Goal: Task Accomplishment & Management: Manage account settings

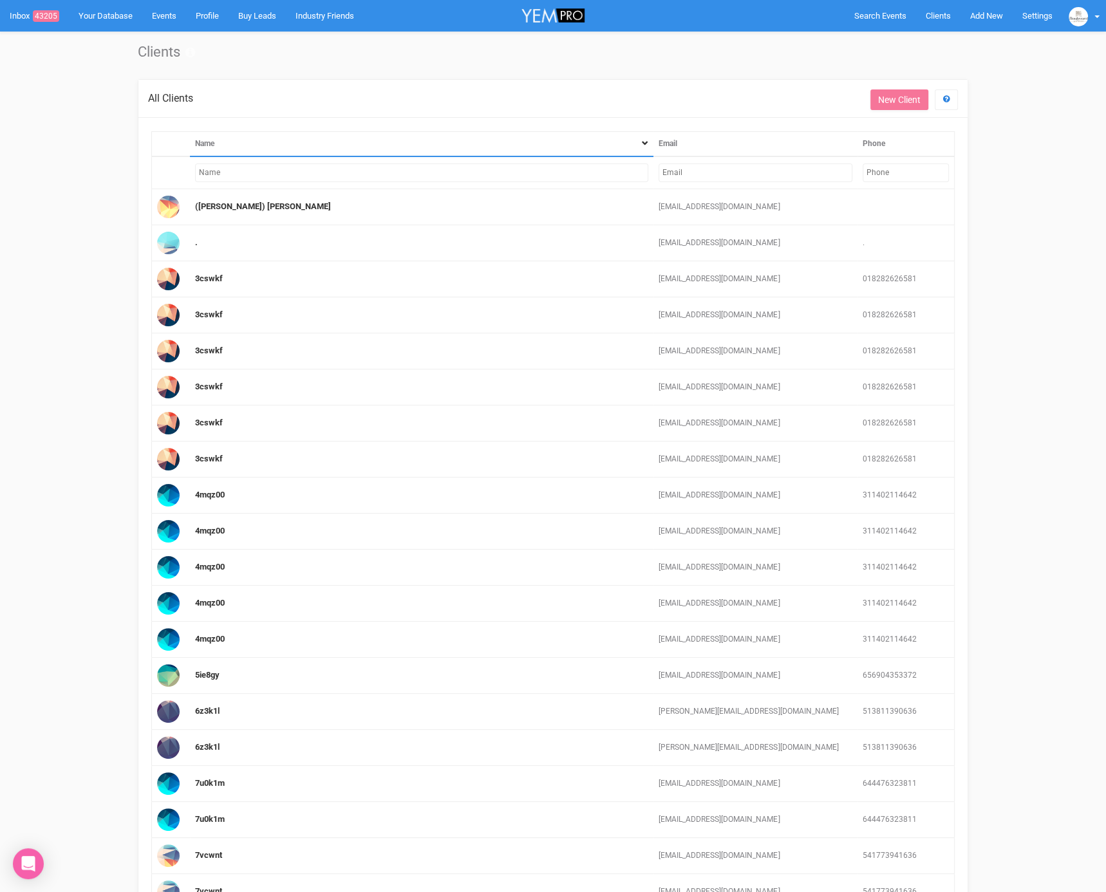
click at [526, 171] on input "text" at bounding box center [421, 173] width 453 height 19
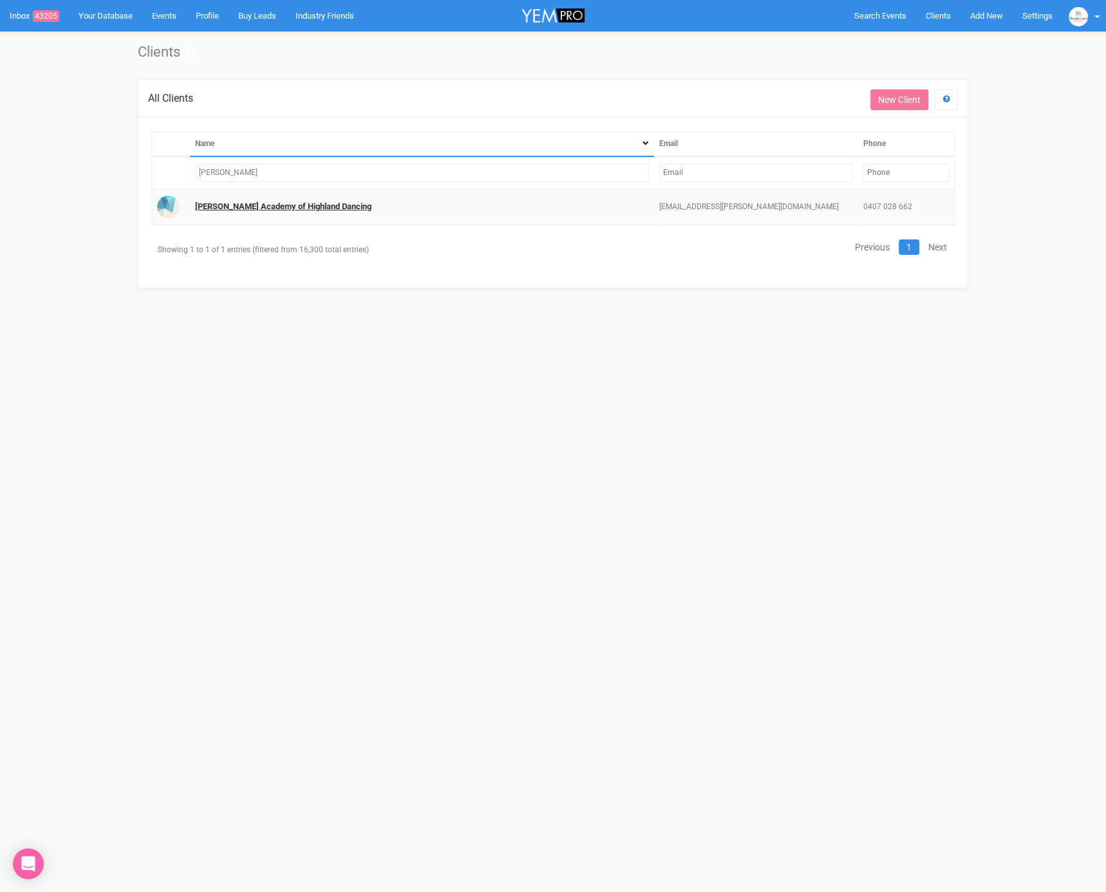
type input "[PERSON_NAME]"
click at [337, 208] on link "[PERSON_NAME] Academy of Highland Dancing" at bounding box center [283, 207] width 176 height 10
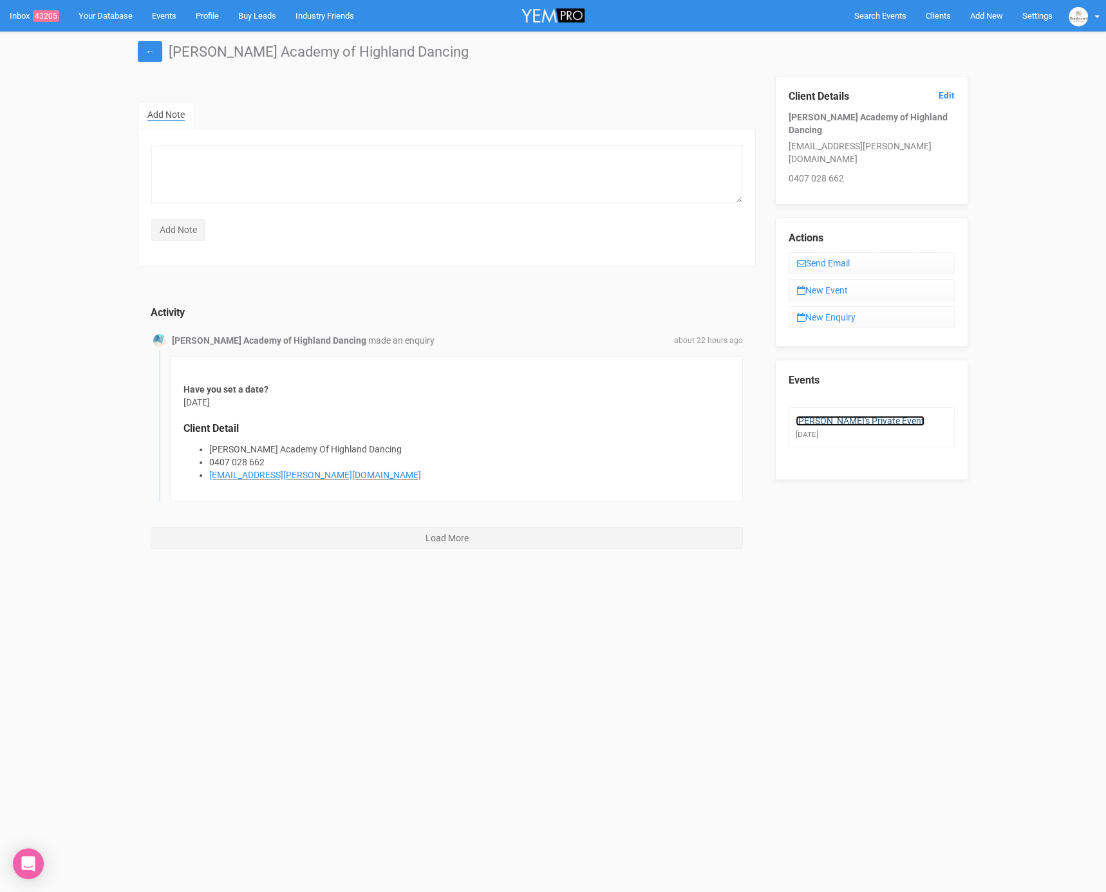
click at [872, 416] on link "[PERSON_NAME]'s Private Event" at bounding box center [860, 421] width 129 height 10
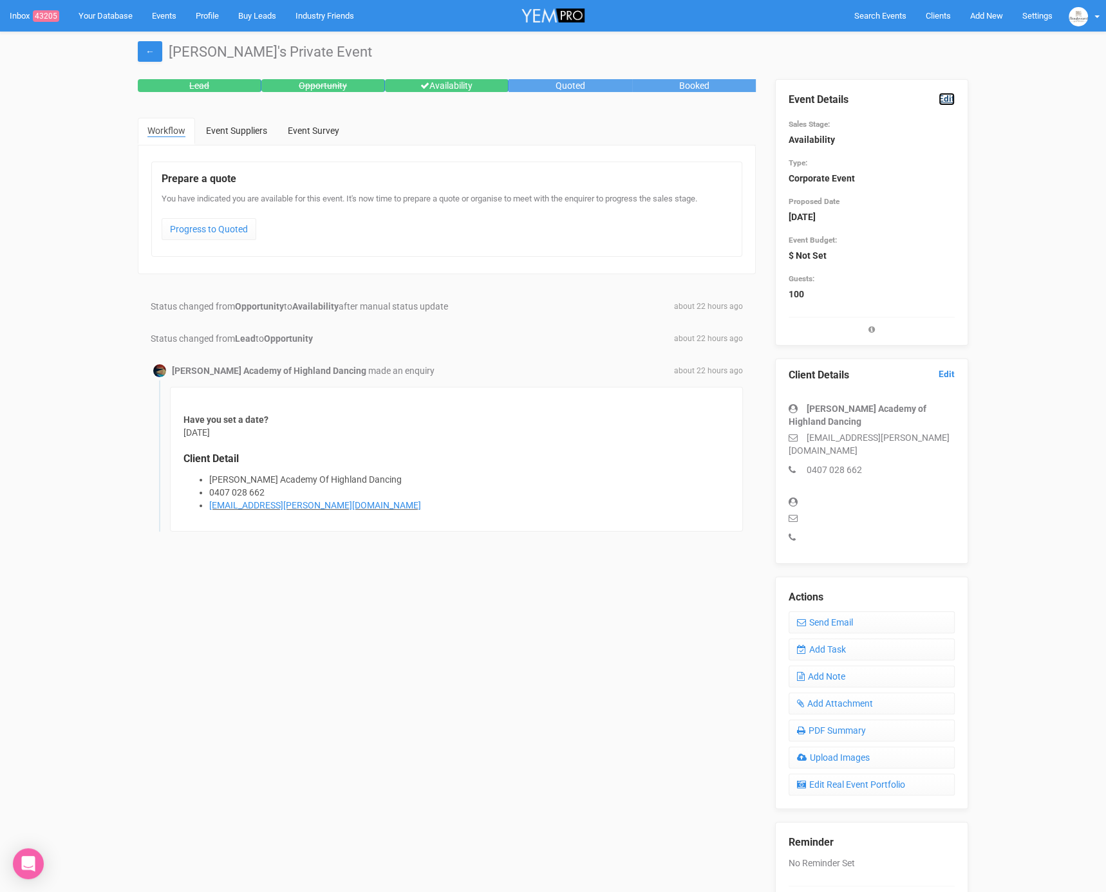
click at [950, 95] on link "Edit" at bounding box center [947, 99] width 16 height 12
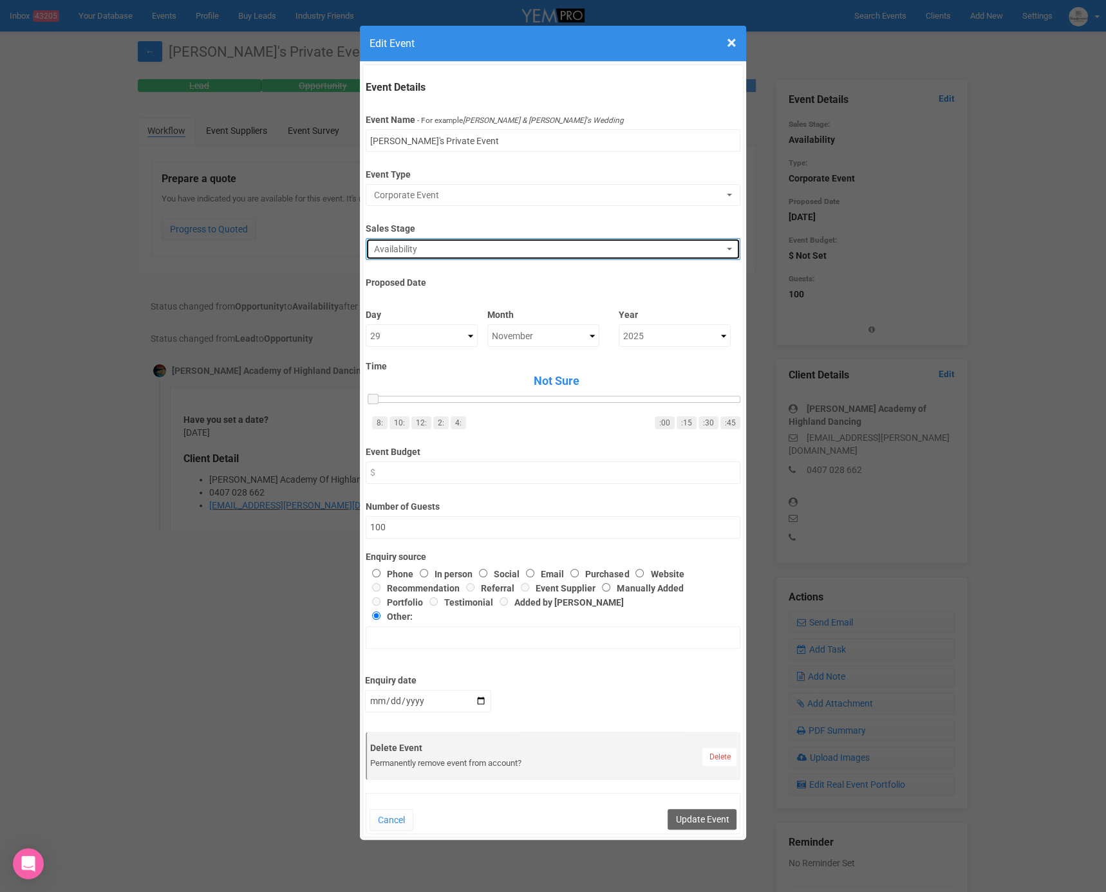
click at [424, 246] on span "Availability" at bounding box center [548, 249] width 349 height 13
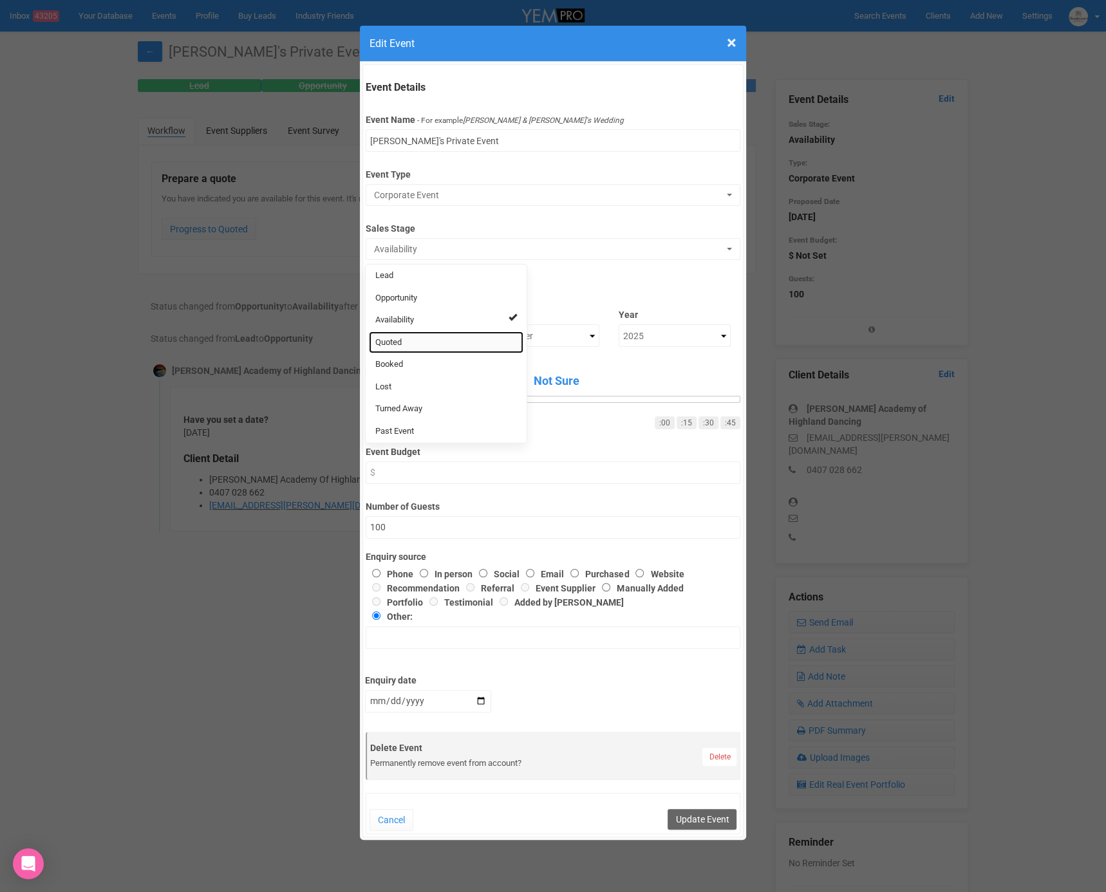
click at [417, 335] on link "Quoted" at bounding box center [446, 343] width 155 height 23
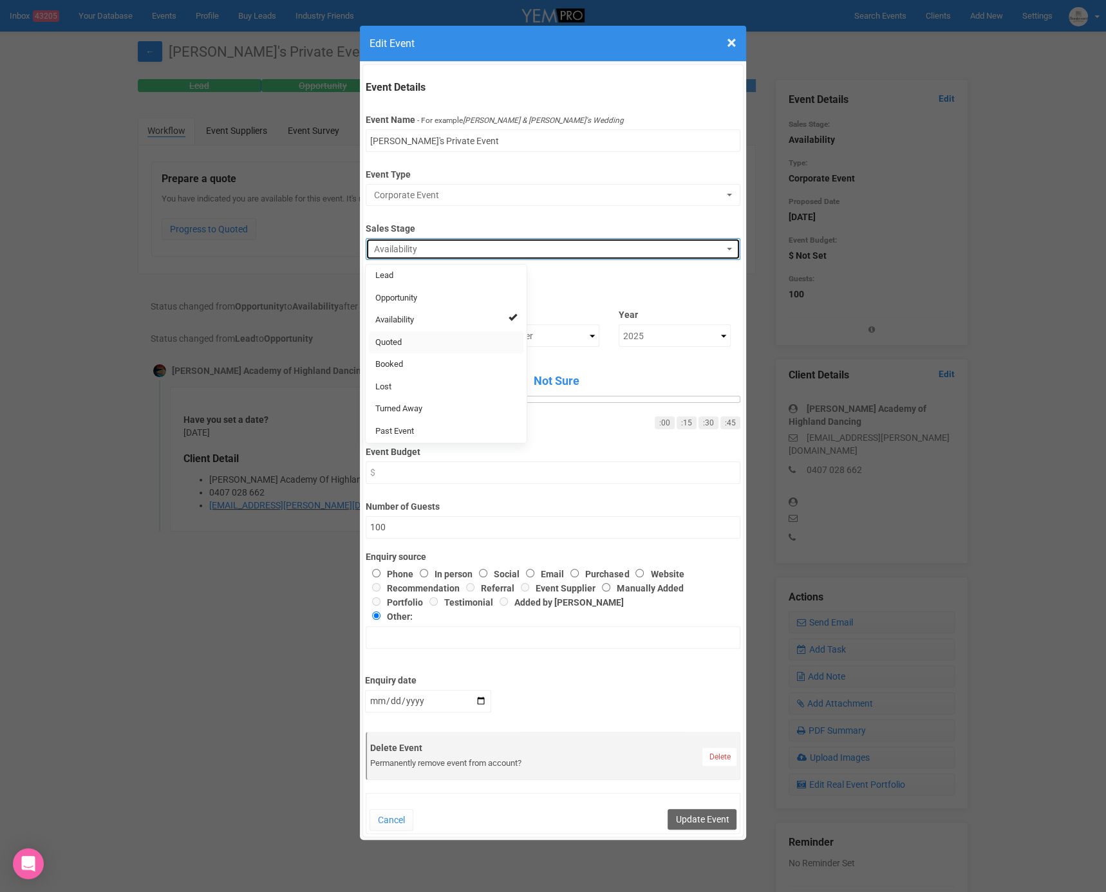
select select "9"
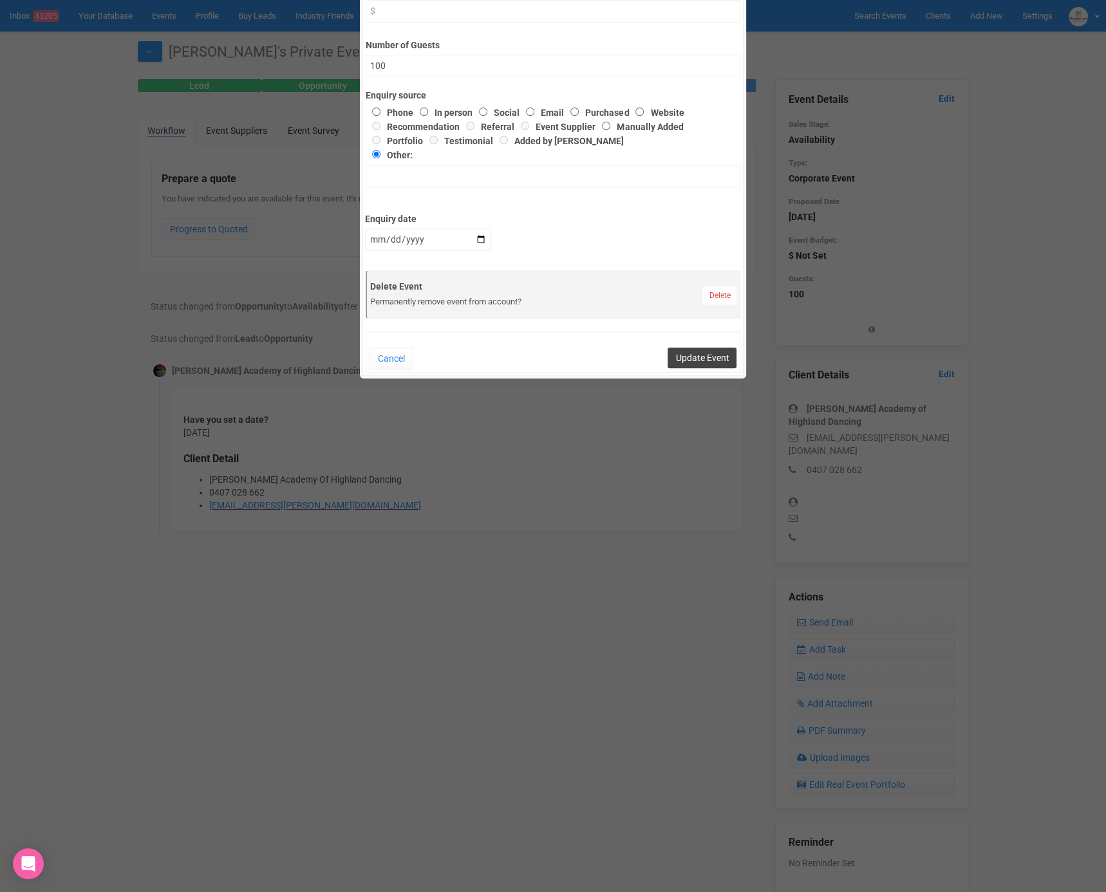
click at [700, 357] on button "Update Event" at bounding box center [702, 358] width 69 height 21
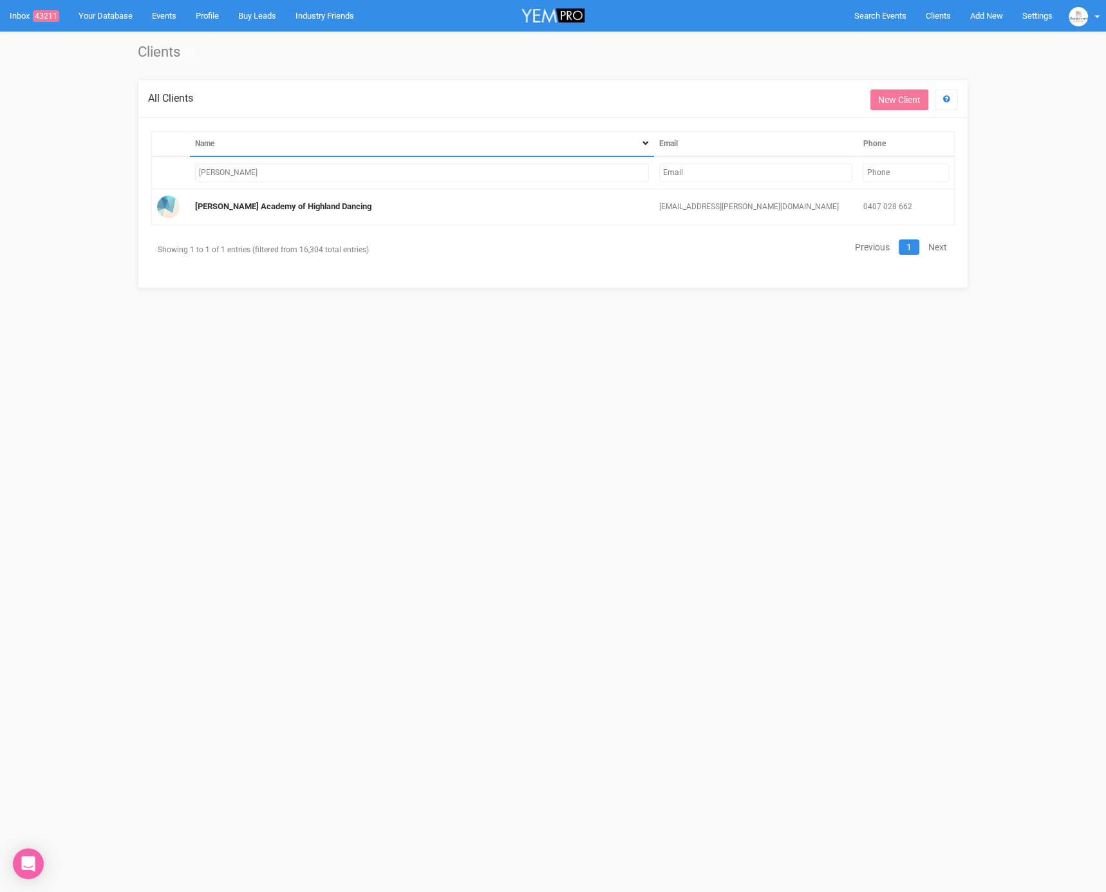
click at [718, 172] on input "text" at bounding box center [756, 173] width 194 height 19
click at [483, 165] on input "[PERSON_NAME]" at bounding box center [422, 173] width 454 height 19
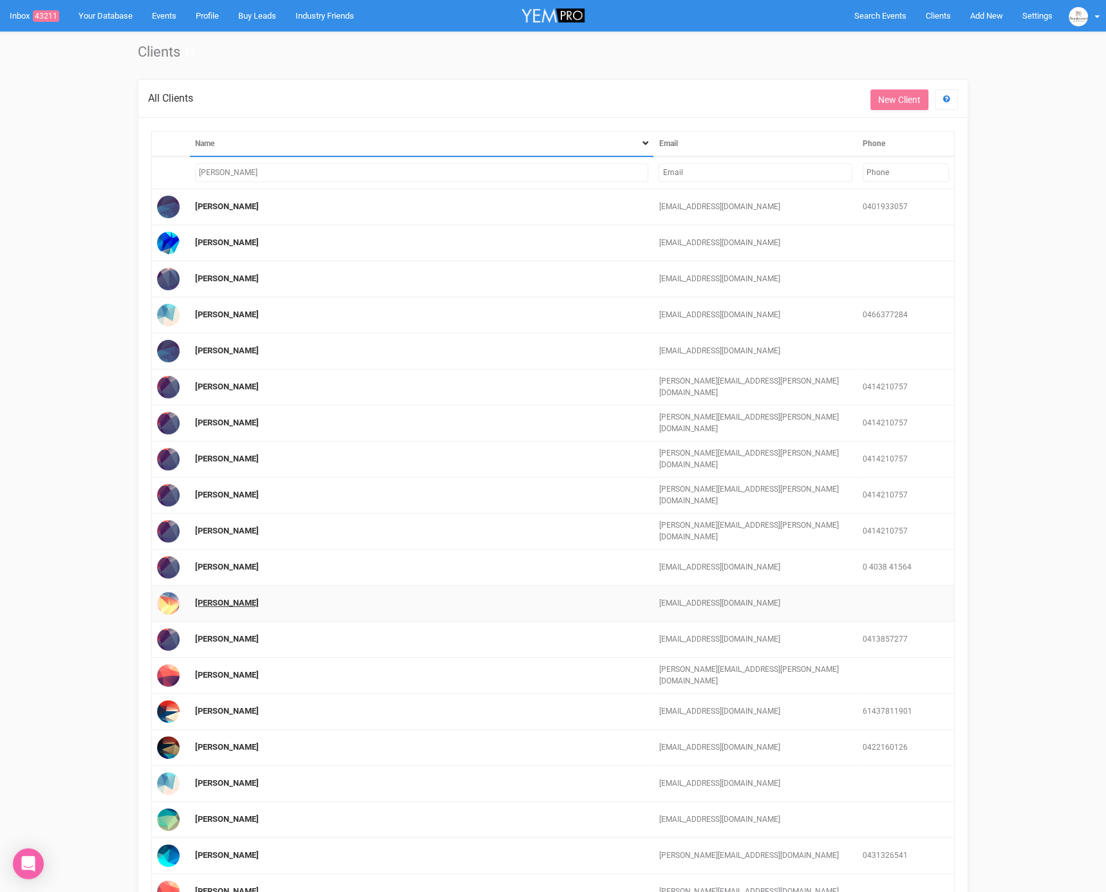
type input "[PERSON_NAME]"
click at [223, 598] on link "[PERSON_NAME]" at bounding box center [227, 603] width 64 height 10
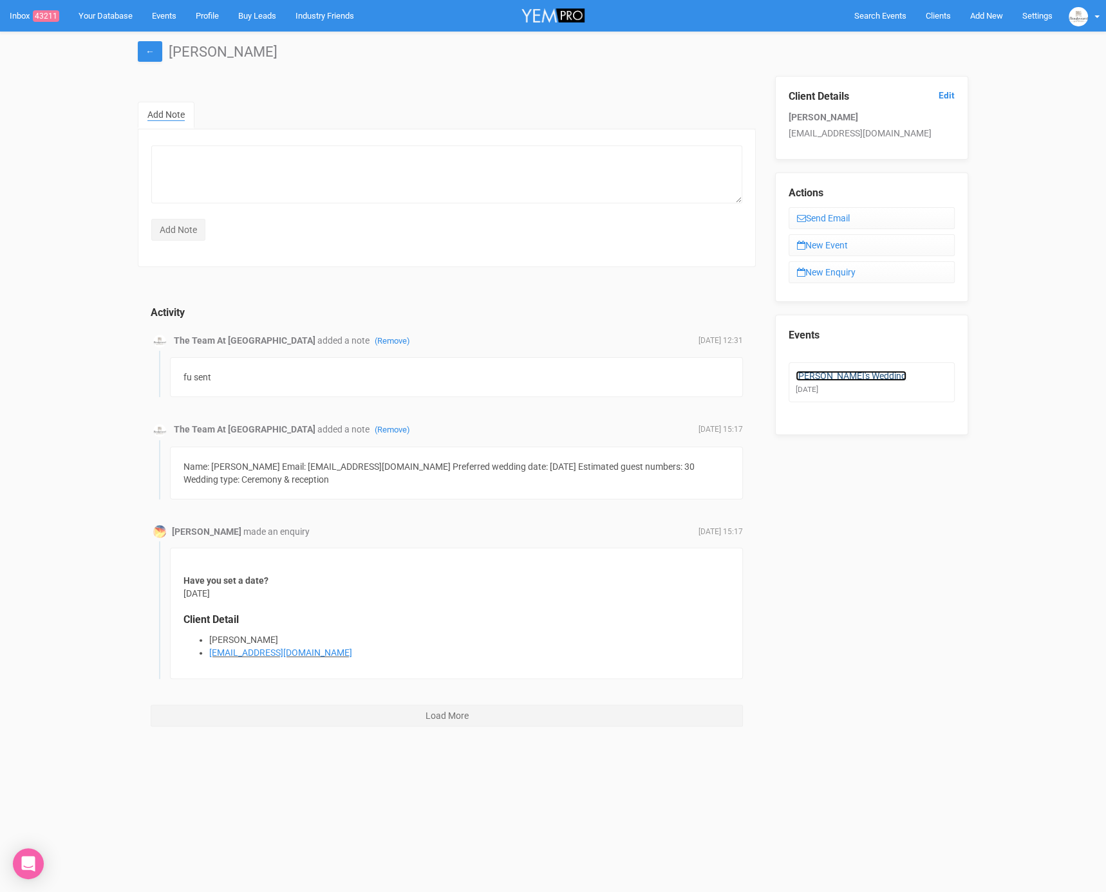
click at [838, 371] on link "[PERSON_NAME]'s Wedding" at bounding box center [851, 376] width 111 height 10
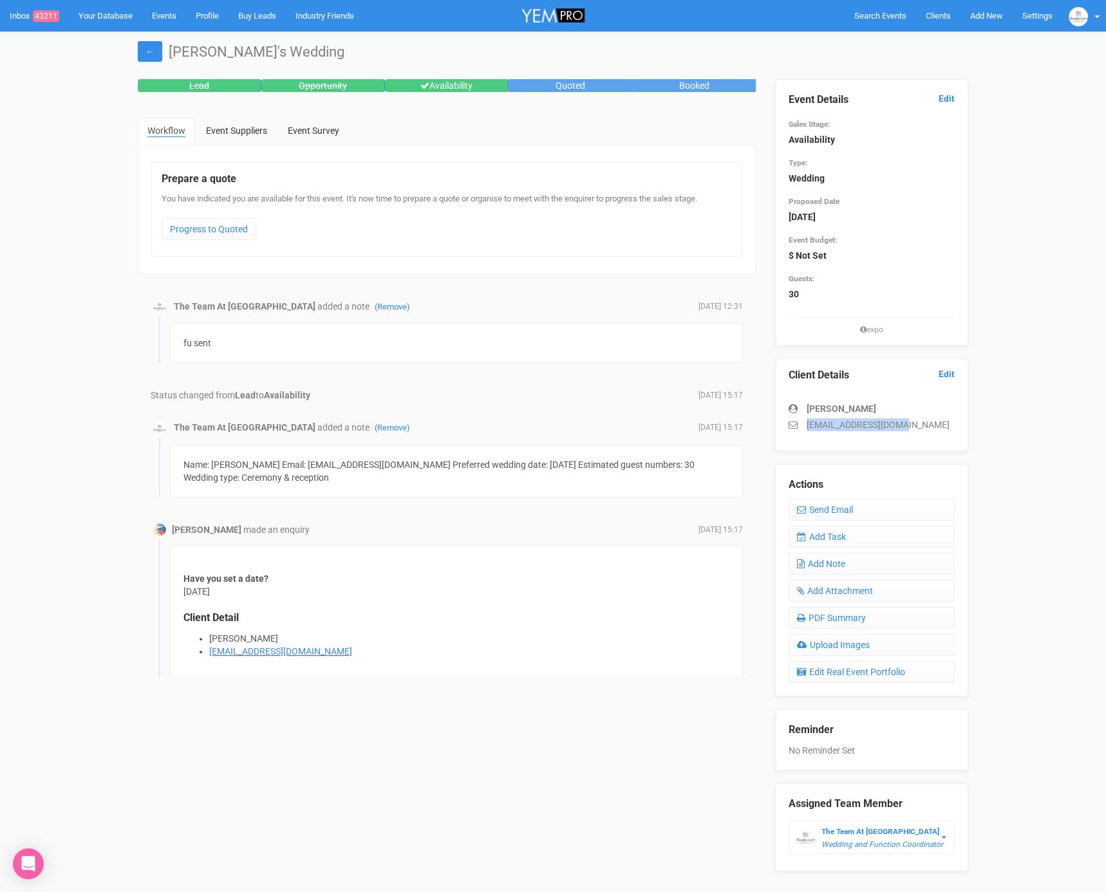
drag, startPoint x: 911, startPoint y: 426, endPoint x: 807, endPoint y: 428, distance: 103.7
click at [807, 429] on p "[EMAIL_ADDRESS][DOMAIN_NAME]" at bounding box center [872, 424] width 166 height 13
copy p "[EMAIL_ADDRESS][DOMAIN_NAME]"
click at [841, 534] on link "Add Task" at bounding box center [872, 537] width 166 height 22
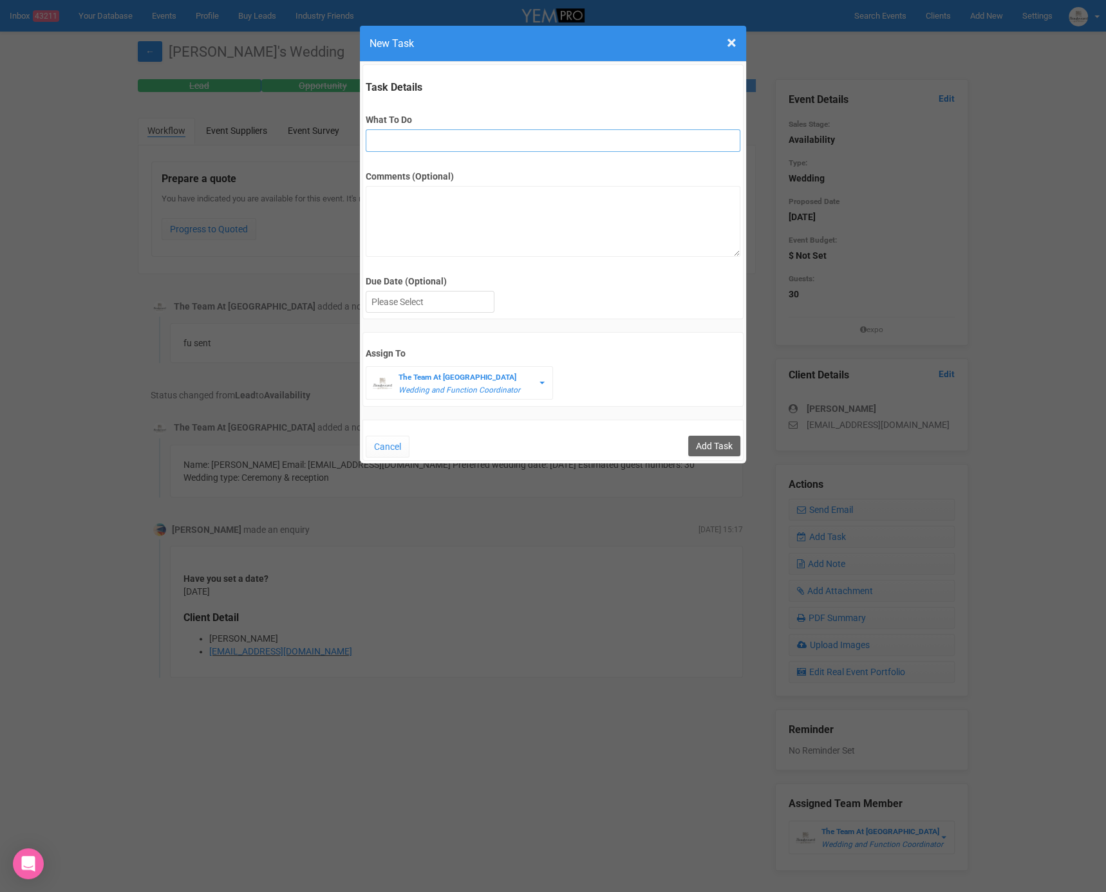
click at [455, 129] on input "What To Do" at bounding box center [553, 140] width 374 height 23
type input "INVITE (possible open day)"
click at [425, 296] on div at bounding box center [429, 302] width 127 height 21
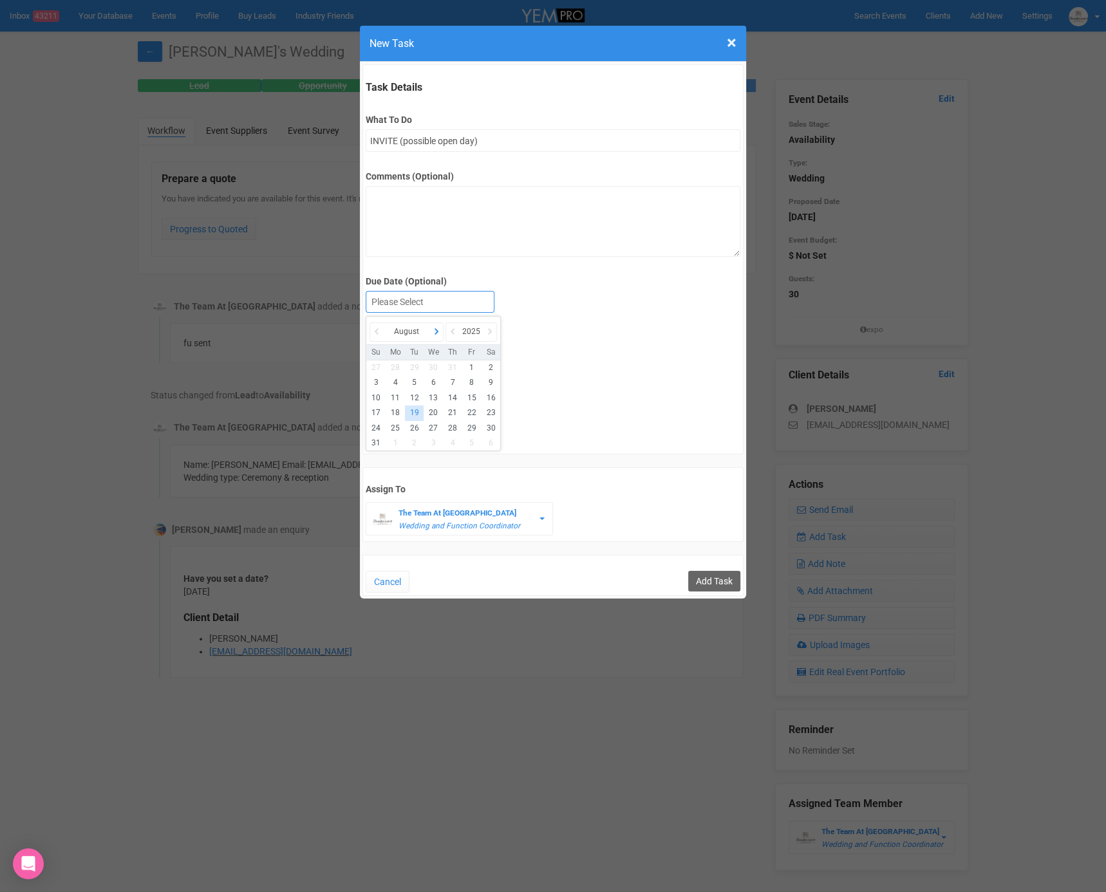
click at [438, 337] on icon at bounding box center [436, 332] width 13 height 18
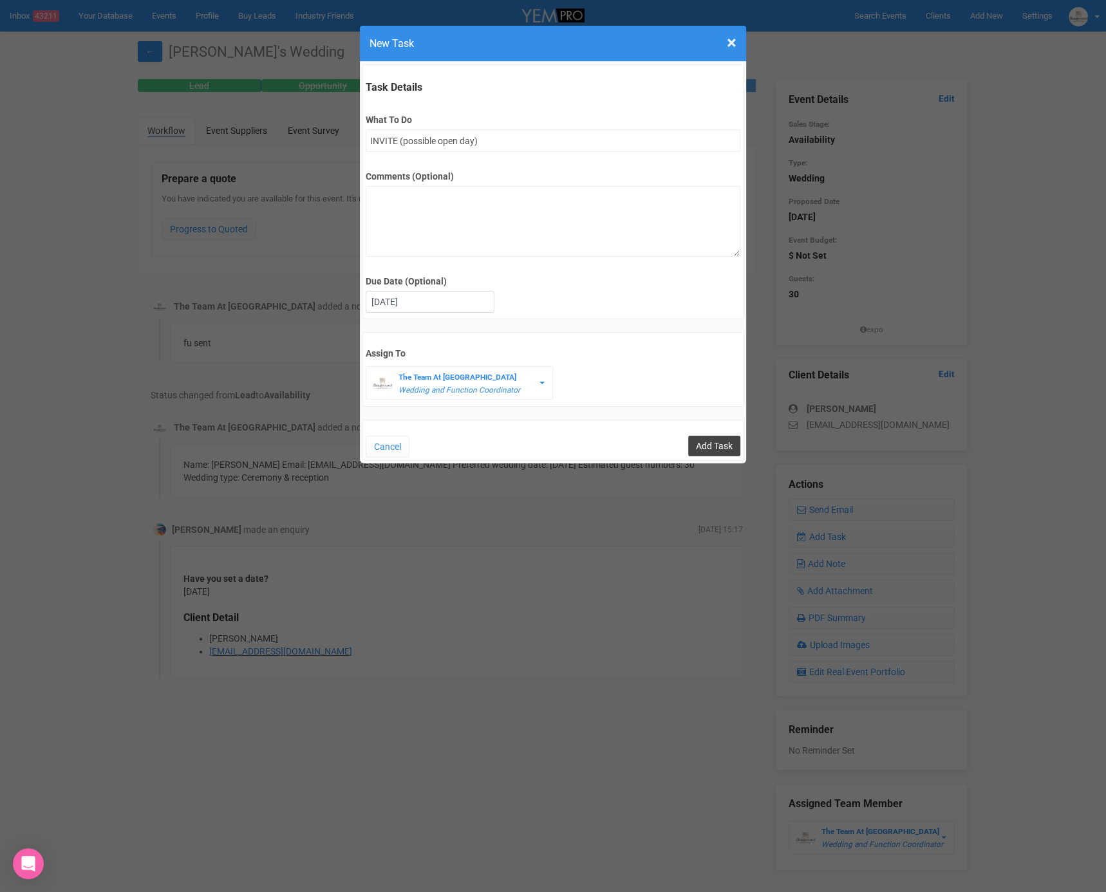
click at [709, 441] on input "Add Task" at bounding box center [714, 446] width 52 height 21
type input "Save"
